Goal: Task Accomplishment & Management: Manage account settings

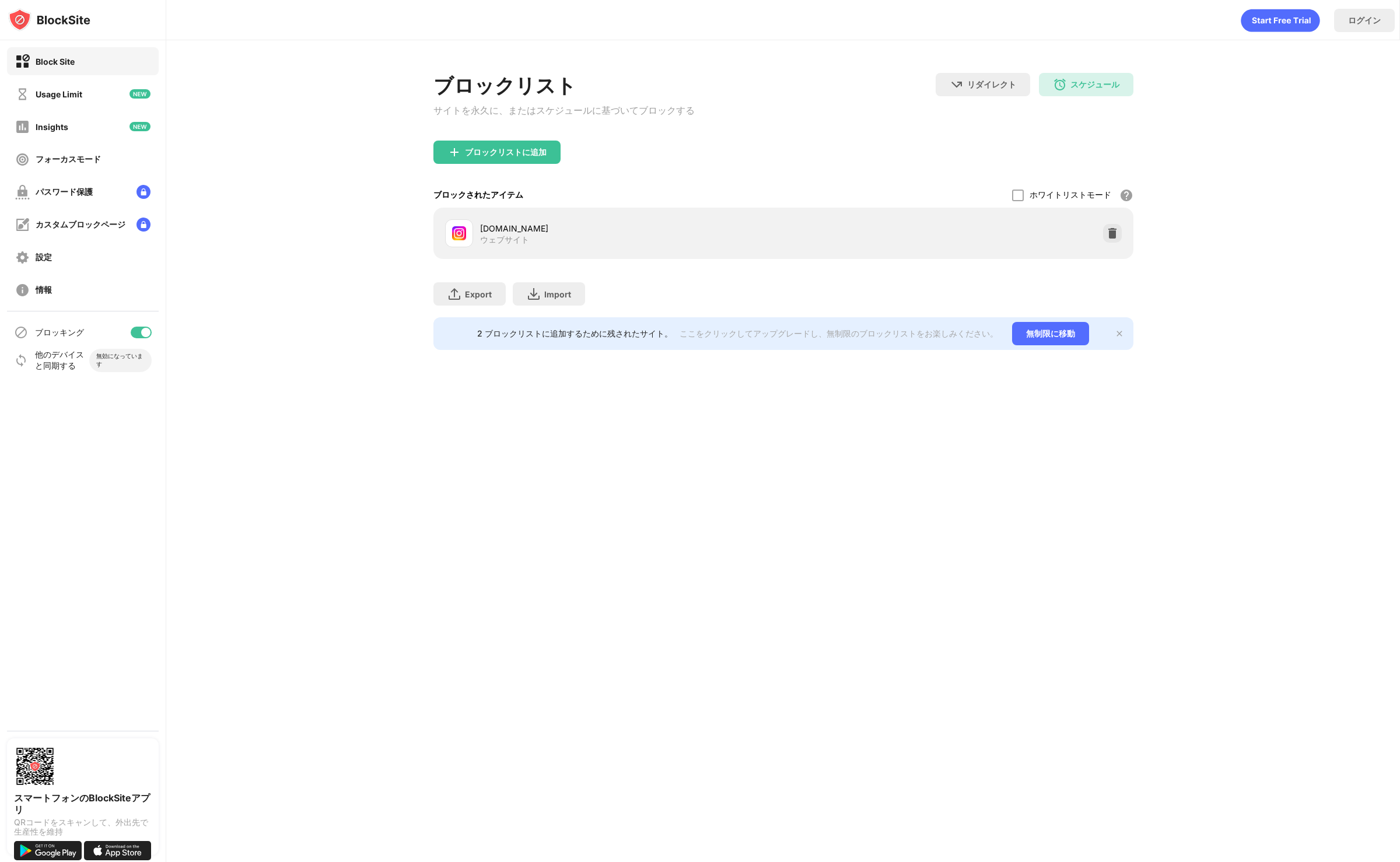
click at [144, 335] on div at bounding box center [145, 332] width 9 height 9
click at [143, 333] on div at bounding box center [141, 332] width 21 height 12
click at [151, 328] on div "ブロッキング" at bounding box center [83, 332] width 152 height 28
click at [149, 330] on div at bounding box center [145, 332] width 9 height 9
click at [142, 331] on div at bounding box center [141, 332] width 21 height 12
